Goal: Transaction & Acquisition: Purchase product/service

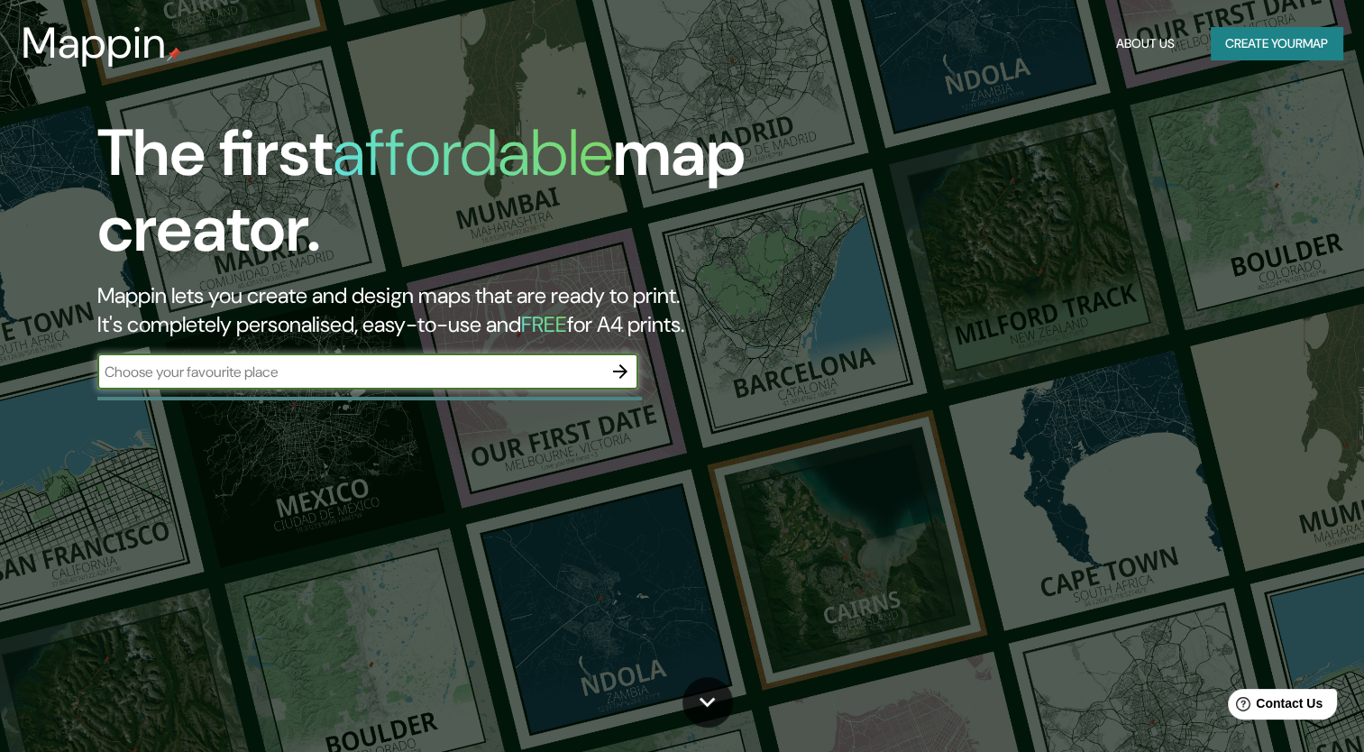
click at [376, 377] on input "text" at bounding box center [349, 371] width 505 height 21
drag, startPoint x: 211, startPoint y: 366, endPoint x: 83, endPoint y: 352, distance: 128.8
click at [83, 352] on div "The first affordable map creator. Mappin lets you create and design maps that a…" at bounding box center [438, 261] width 818 height 292
type input "Bogota"
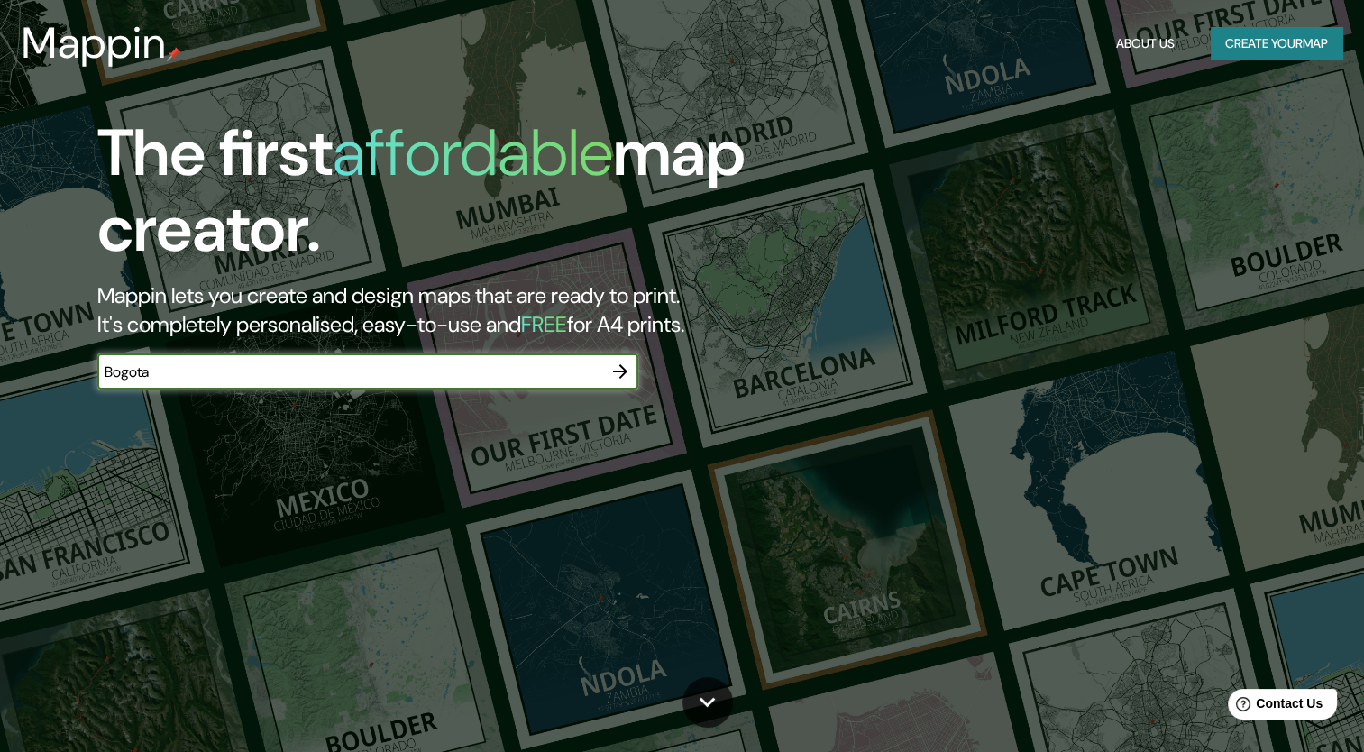
click at [622, 365] on icon "button" at bounding box center [620, 372] width 22 height 22
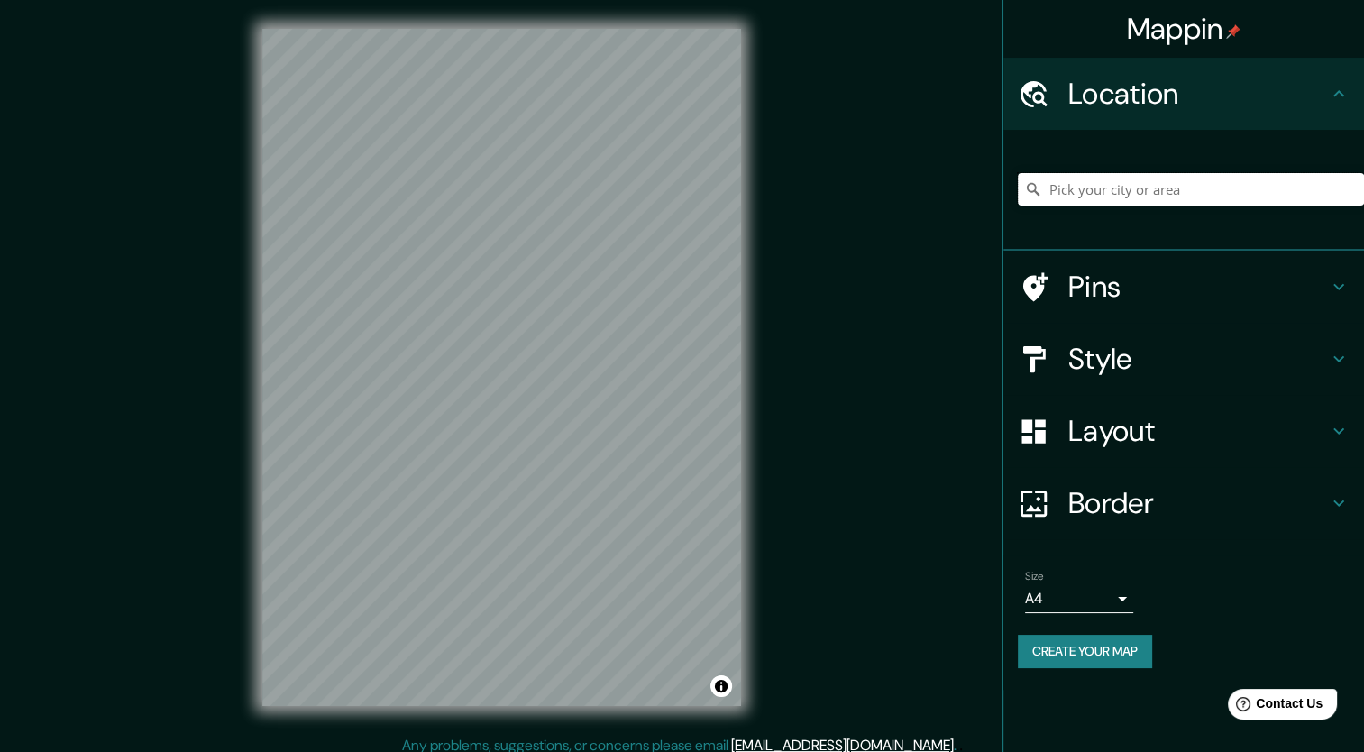
click at [1109, 193] on input "Pick your city or area" at bounding box center [1191, 189] width 346 height 32
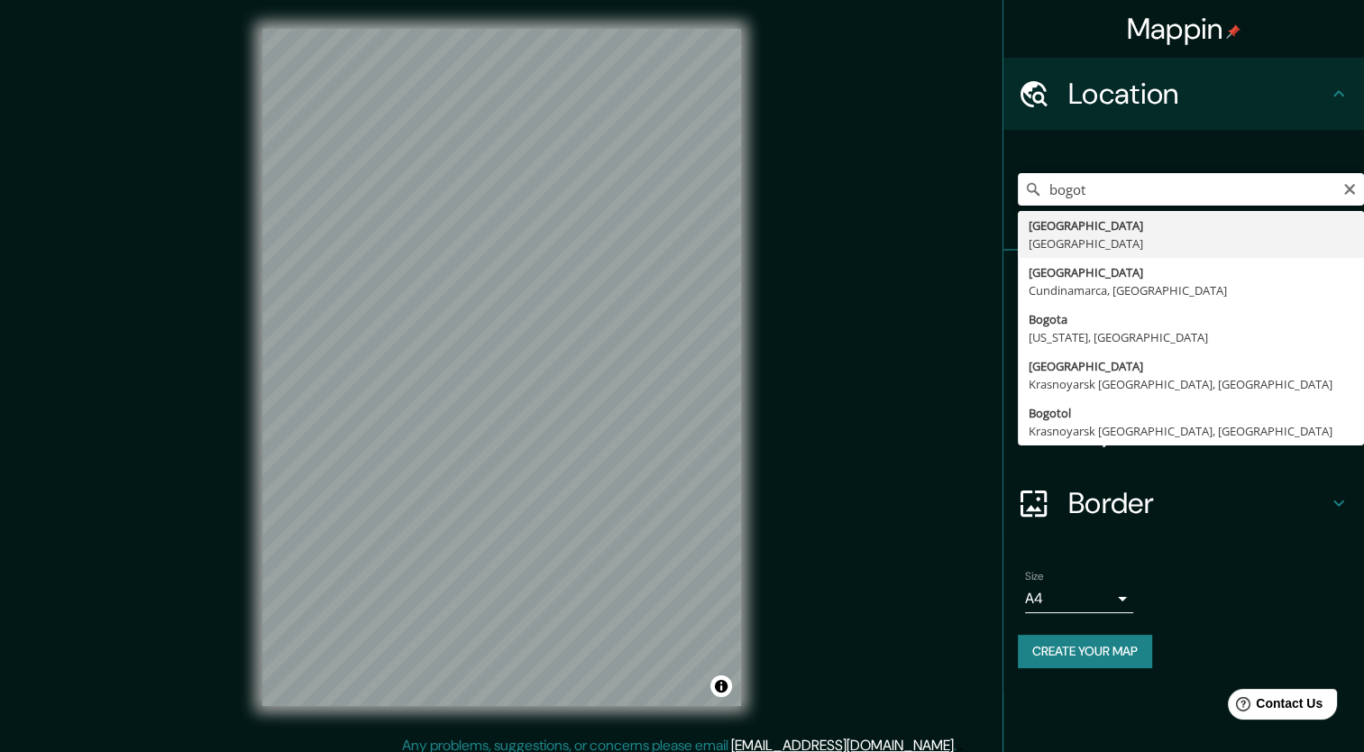
type input "Bogotá, Colombia"
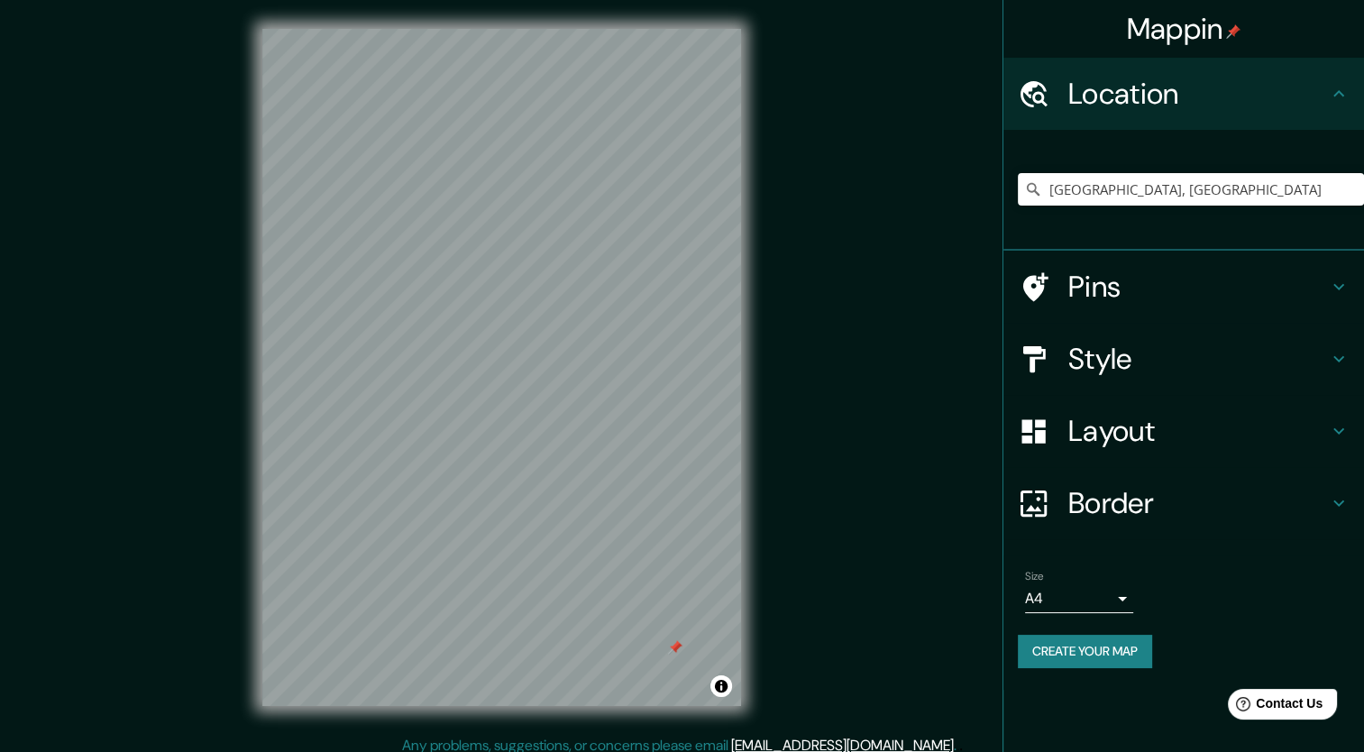
click at [1100, 359] on h4 "Style" at bounding box center [1198, 359] width 260 height 36
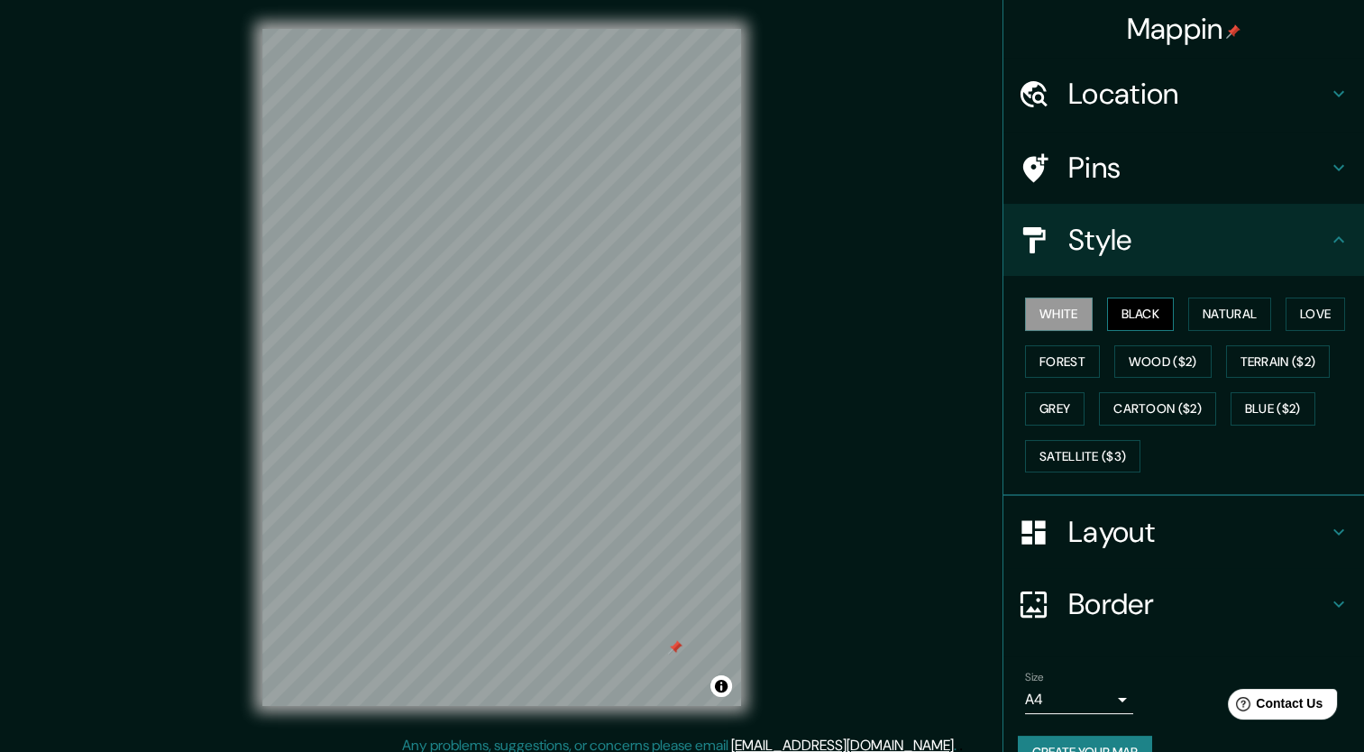
click at [1122, 305] on button "Black" at bounding box center [1141, 313] width 68 height 33
click at [1188, 301] on button "Natural" at bounding box center [1229, 313] width 83 height 33
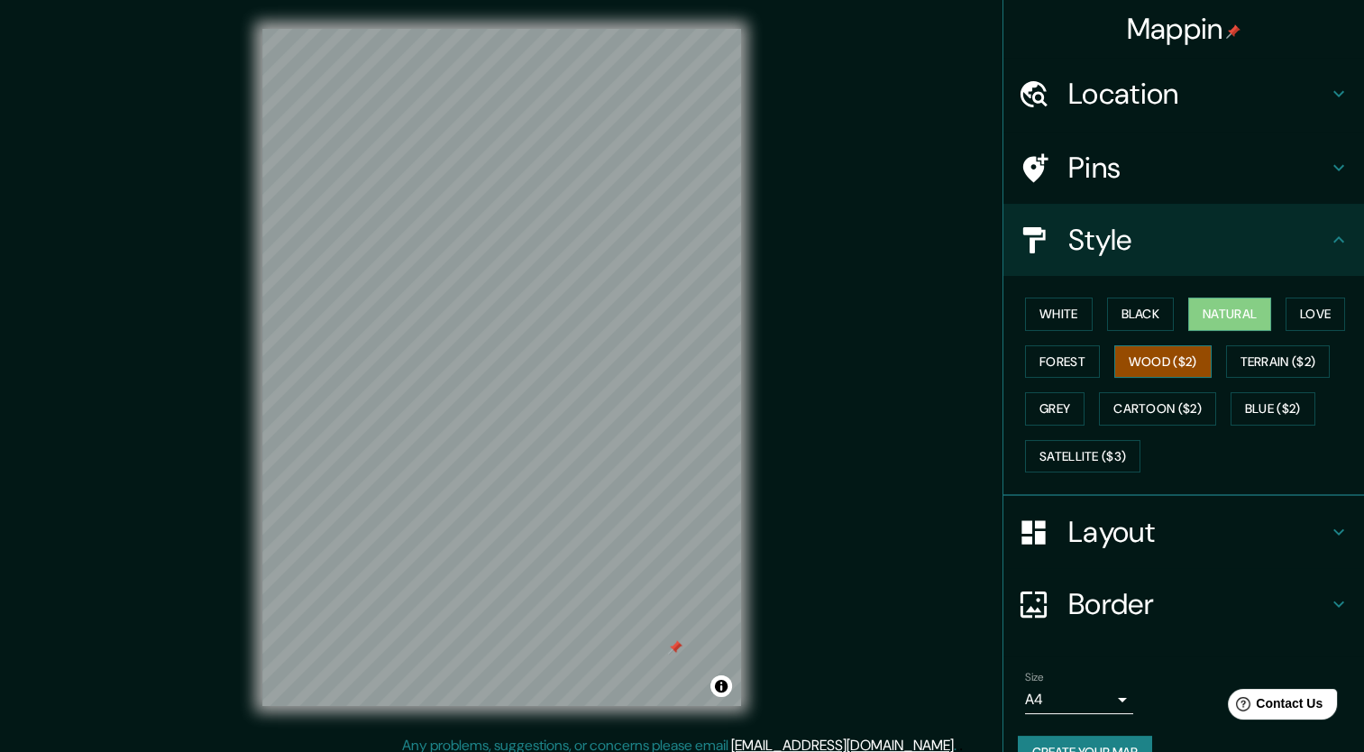
click at [1154, 369] on button "Wood ($2)" at bounding box center [1162, 361] width 97 height 33
click at [1046, 361] on button "Forest" at bounding box center [1062, 361] width 75 height 33
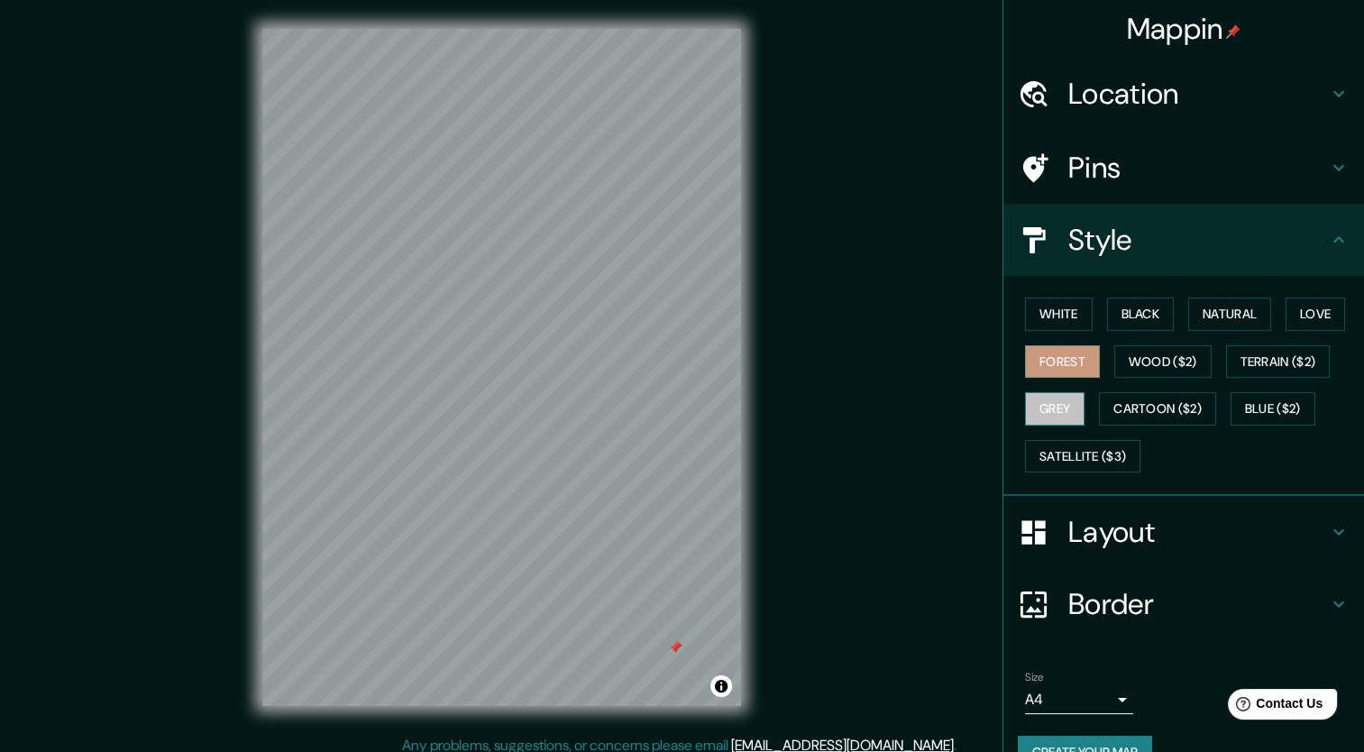
click at [1050, 406] on button "Grey" at bounding box center [1054, 408] width 59 height 33
click at [1045, 334] on div "White Black Natural Love Forest Wood ($2) Terrain ($2) Grey Cartoon ($2) Blue (…" at bounding box center [1191, 384] width 346 height 189
click at [1053, 360] on button "Forest" at bounding box center [1062, 361] width 75 height 33
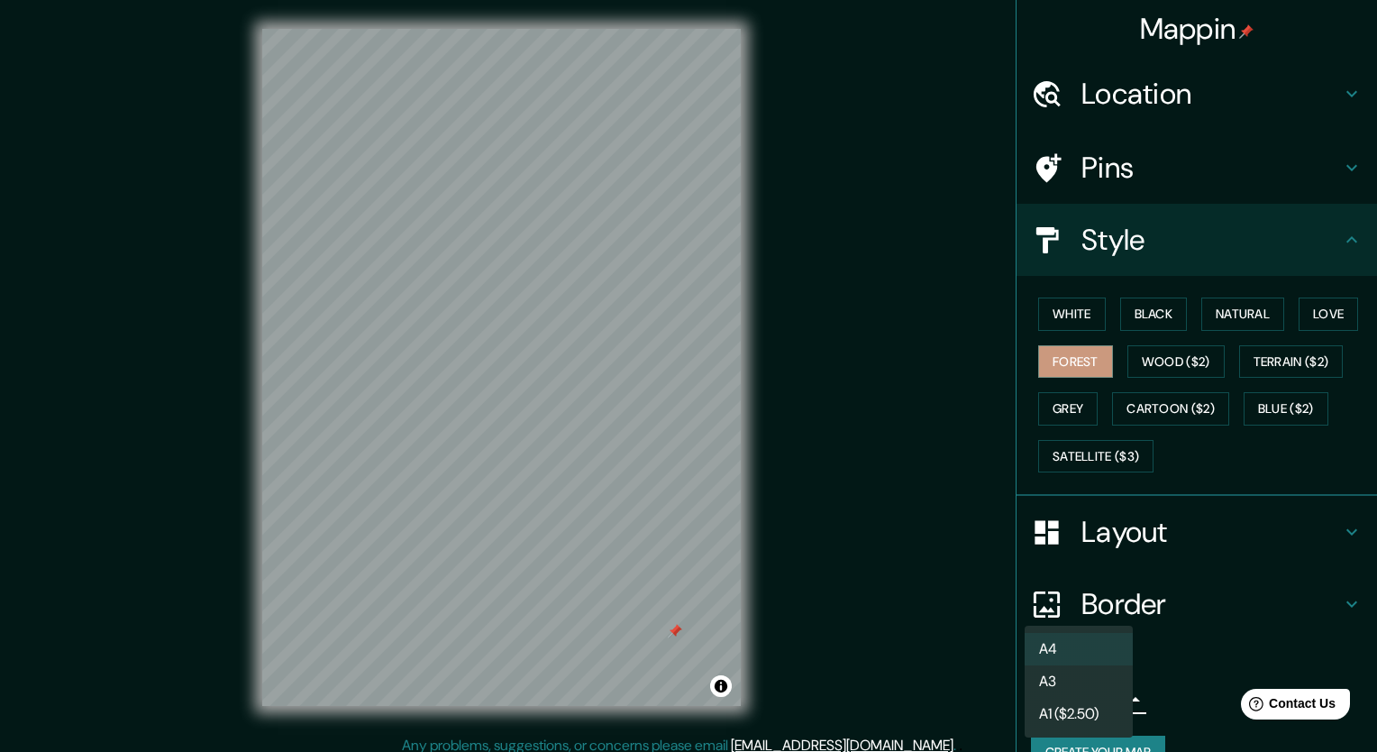
click at [1103, 700] on body "Mappin Location Bogotá, Colombia Pins Style White Black Natural Love Forest Woo…" at bounding box center [688, 376] width 1377 height 752
click at [1192, 654] on div at bounding box center [688, 376] width 1377 height 752
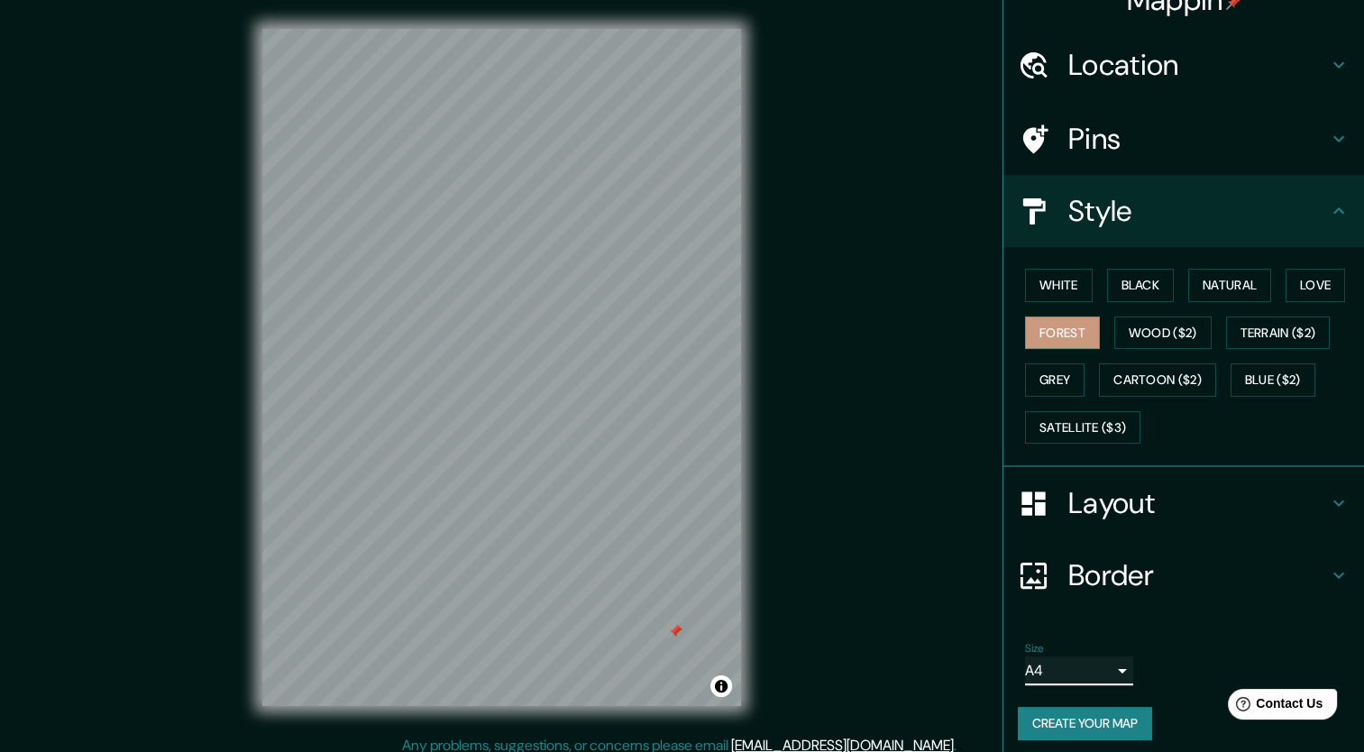
scroll to position [35, 0]
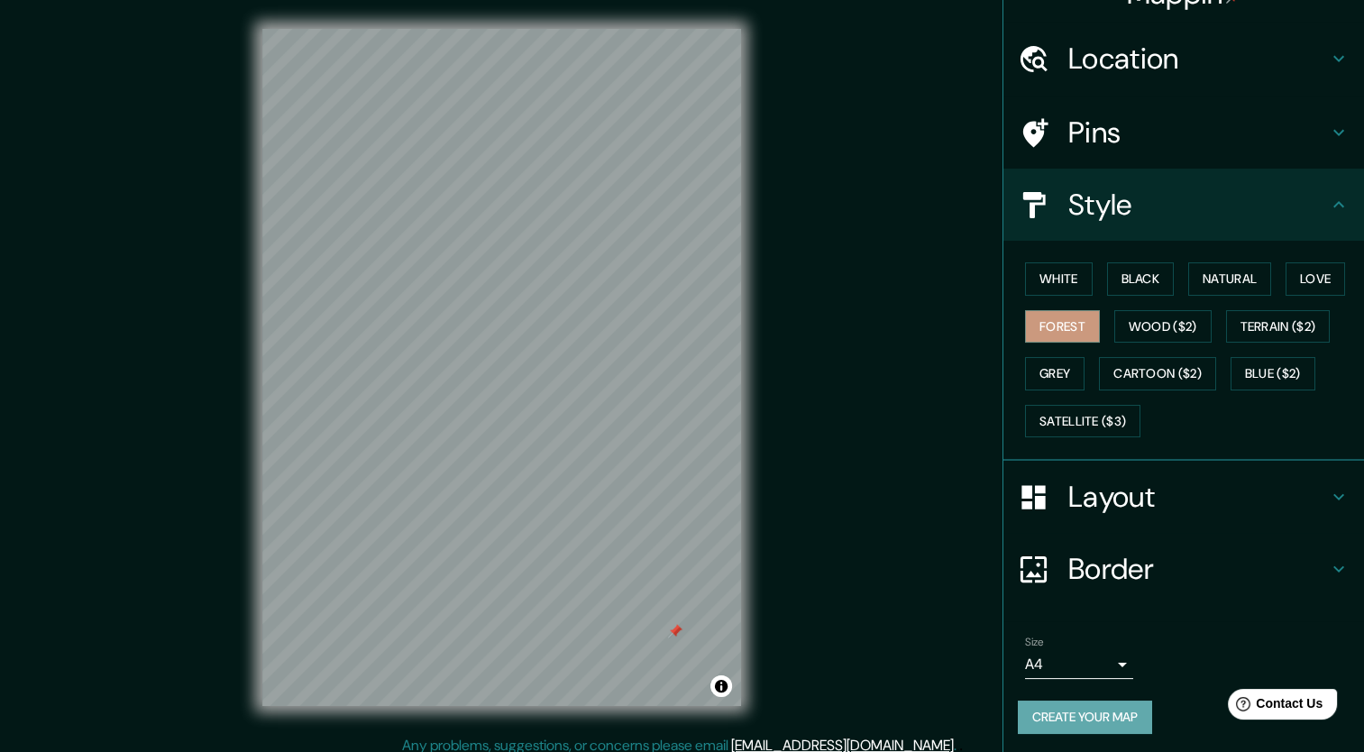
click at [1108, 719] on button "Create your map" at bounding box center [1085, 716] width 134 height 33
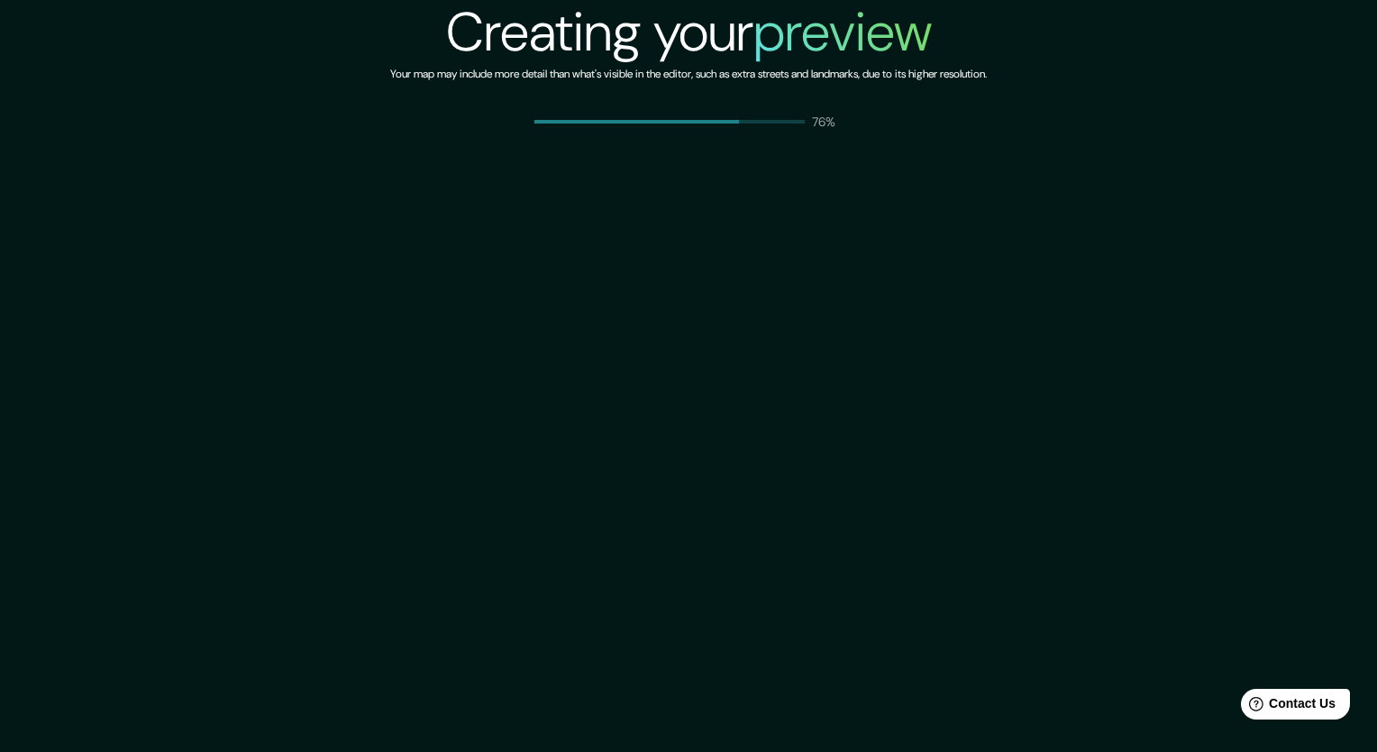
drag, startPoint x: 436, startPoint y: 687, endPoint x: 523, endPoint y: 232, distance: 463.3
click at [523, 232] on div "Creating your preview Your map may include more detail than what's visible in t…" at bounding box center [688, 376] width 1377 height 752
drag, startPoint x: 479, startPoint y: 638, endPoint x: 486, endPoint y: 211, distance: 427.3
click at [486, 211] on div "Creating your preview Your map may include more detail than what's visible in t…" at bounding box center [688, 376] width 1377 height 752
drag, startPoint x: 37, startPoint y: 410, endPoint x: 674, endPoint y: 355, distance: 639.6
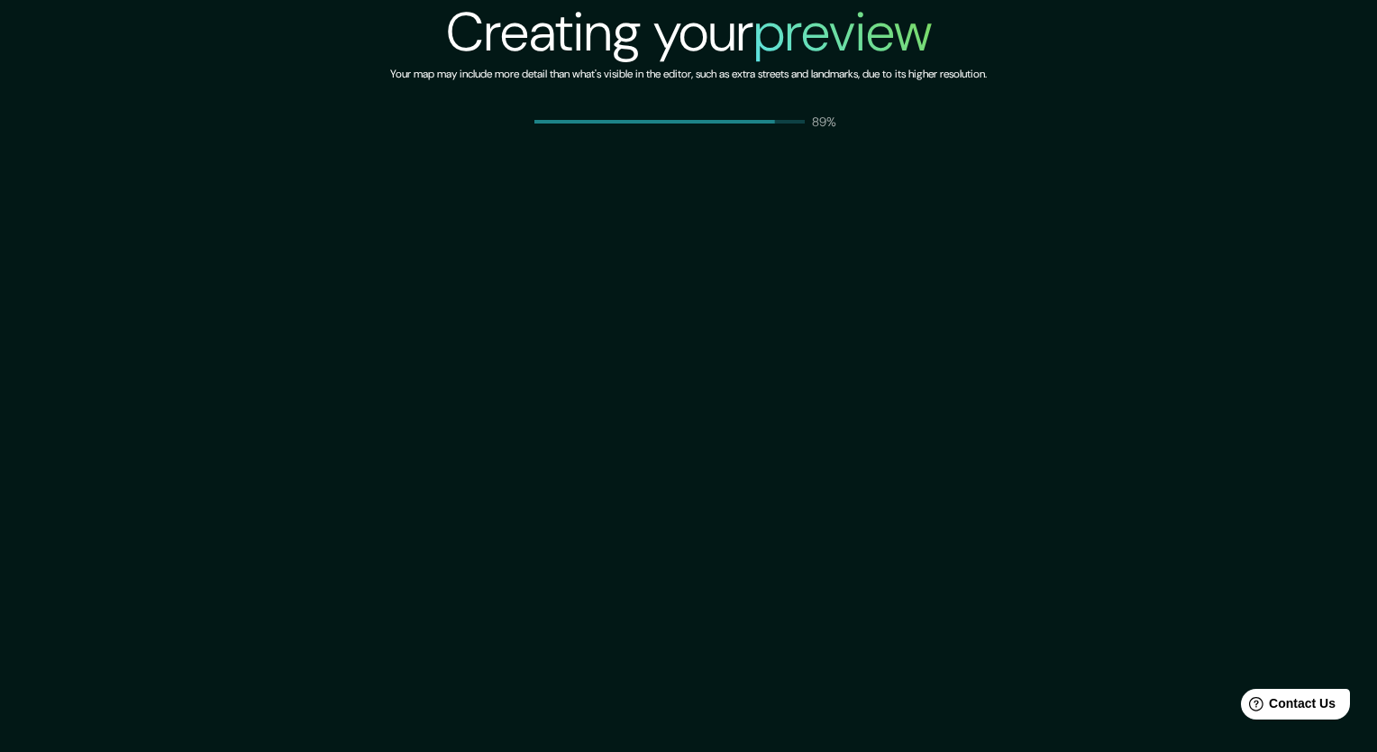
click at [674, 355] on div "Creating your preview Your map may include more detail than what's visible in t…" at bounding box center [688, 376] width 1377 height 752
click at [674, 351] on div "Creating your preview Your map may include more detail than what's visible in t…" at bounding box center [688, 376] width 1377 height 752
click at [98, 345] on div "Creating your preview Your map may include more detail than what's visible in t…" at bounding box center [688, 376] width 1377 height 752
drag, startPoint x: 541, startPoint y: 686, endPoint x: 426, endPoint y: 637, distance: 124.4
drag, startPoint x: 426, startPoint y: 637, endPoint x: 356, endPoint y: 478, distance: 174.3
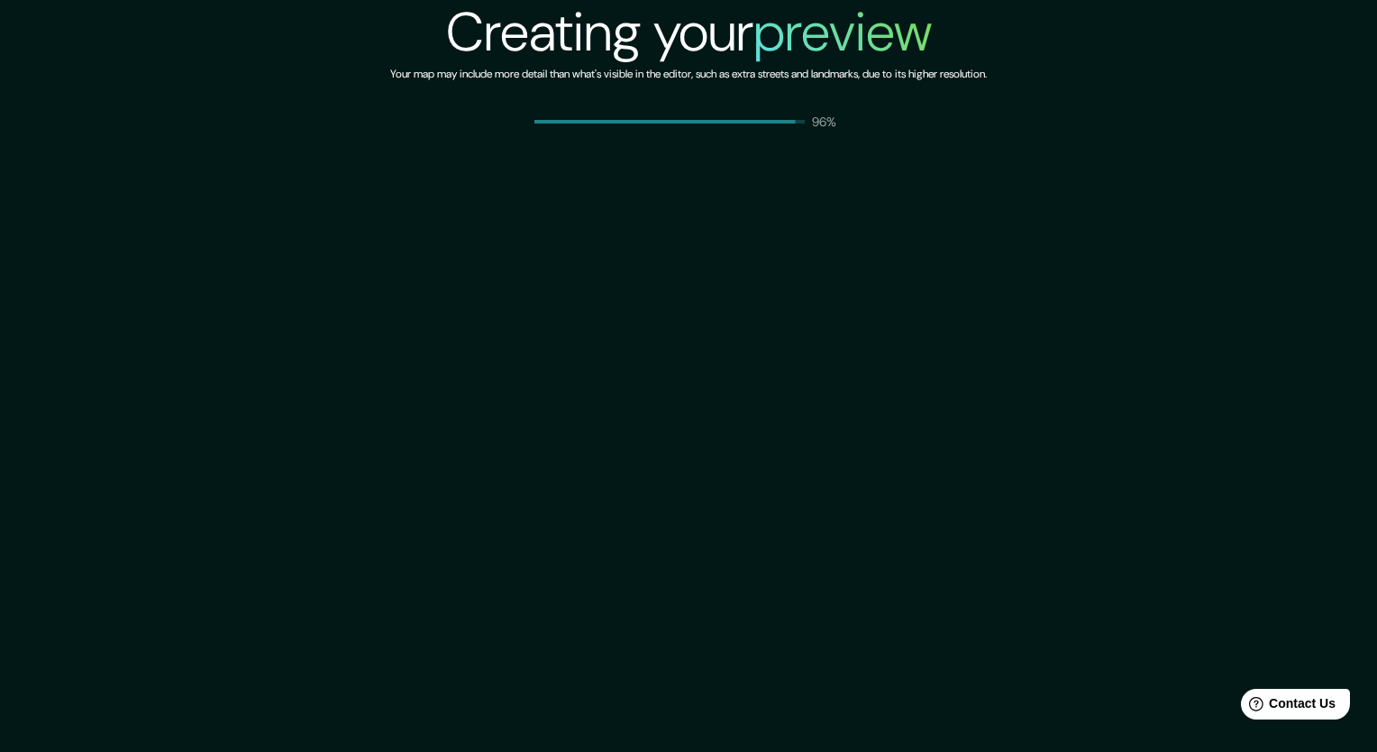
click at [356, 478] on div "Creating your preview Your map may include more detail than what's visible in t…" at bounding box center [688, 376] width 1377 height 752
click at [781, 513] on div "Creating your preview Your map may include more detail than what's visible in t…" at bounding box center [688, 376] width 1377 height 752
click at [255, 582] on div "Creating your preview Your map may include more detail than what's visible in t…" at bounding box center [688, 376] width 1377 height 752
click at [87, 421] on div "Creating your preview Your map may include more detail than what's visible in t…" at bounding box center [688, 376] width 1377 height 752
drag, startPoint x: 92, startPoint y: 487, endPoint x: 400, endPoint y: 470, distance: 308.7
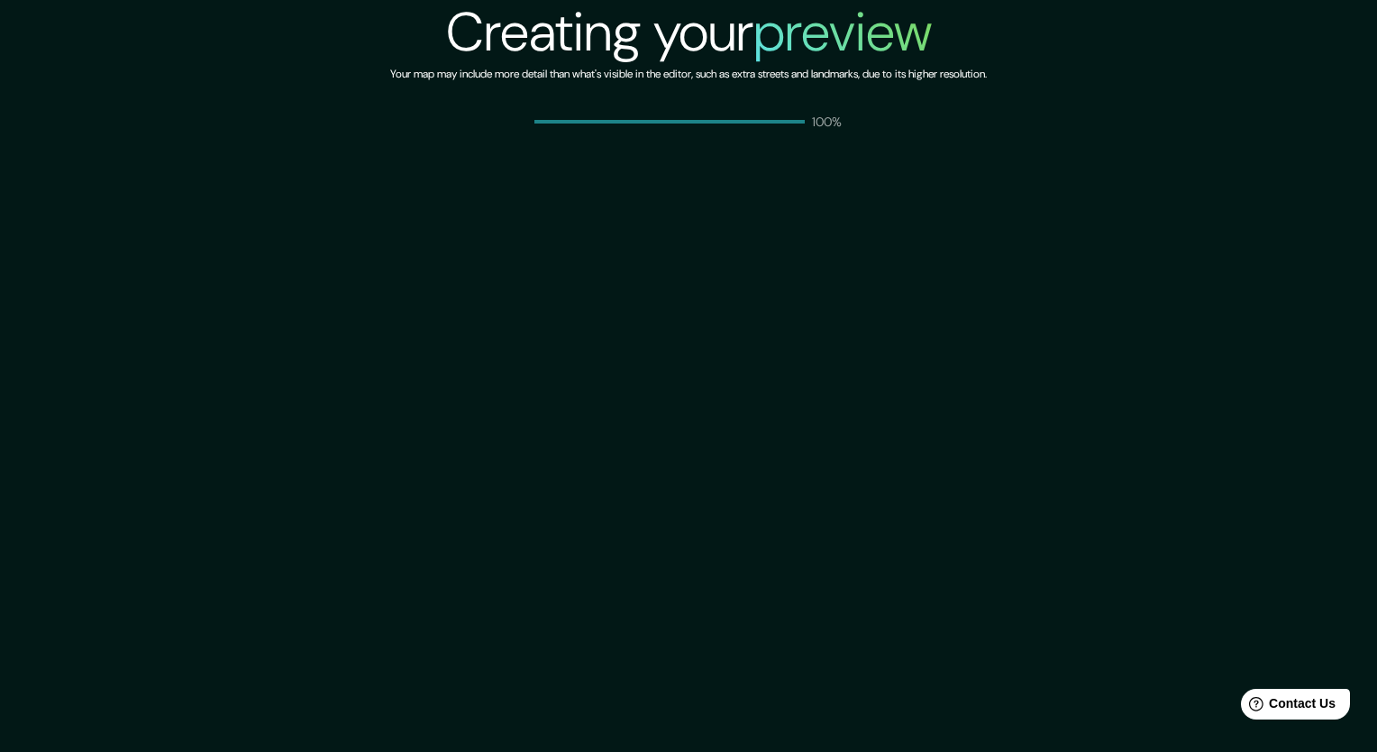
drag, startPoint x: 400, startPoint y: 470, endPoint x: 484, endPoint y: 676, distance: 221.9
click at [151, 306] on div "Creating your preview Your map may include more detail than what's visible in t…" at bounding box center [688, 376] width 1377 height 752
click at [117, 397] on div "Creating your preview Your map may include more detail than what's visible in t…" at bounding box center [688, 376] width 1377 height 752
